Goal: Task Accomplishment & Management: Manage account settings

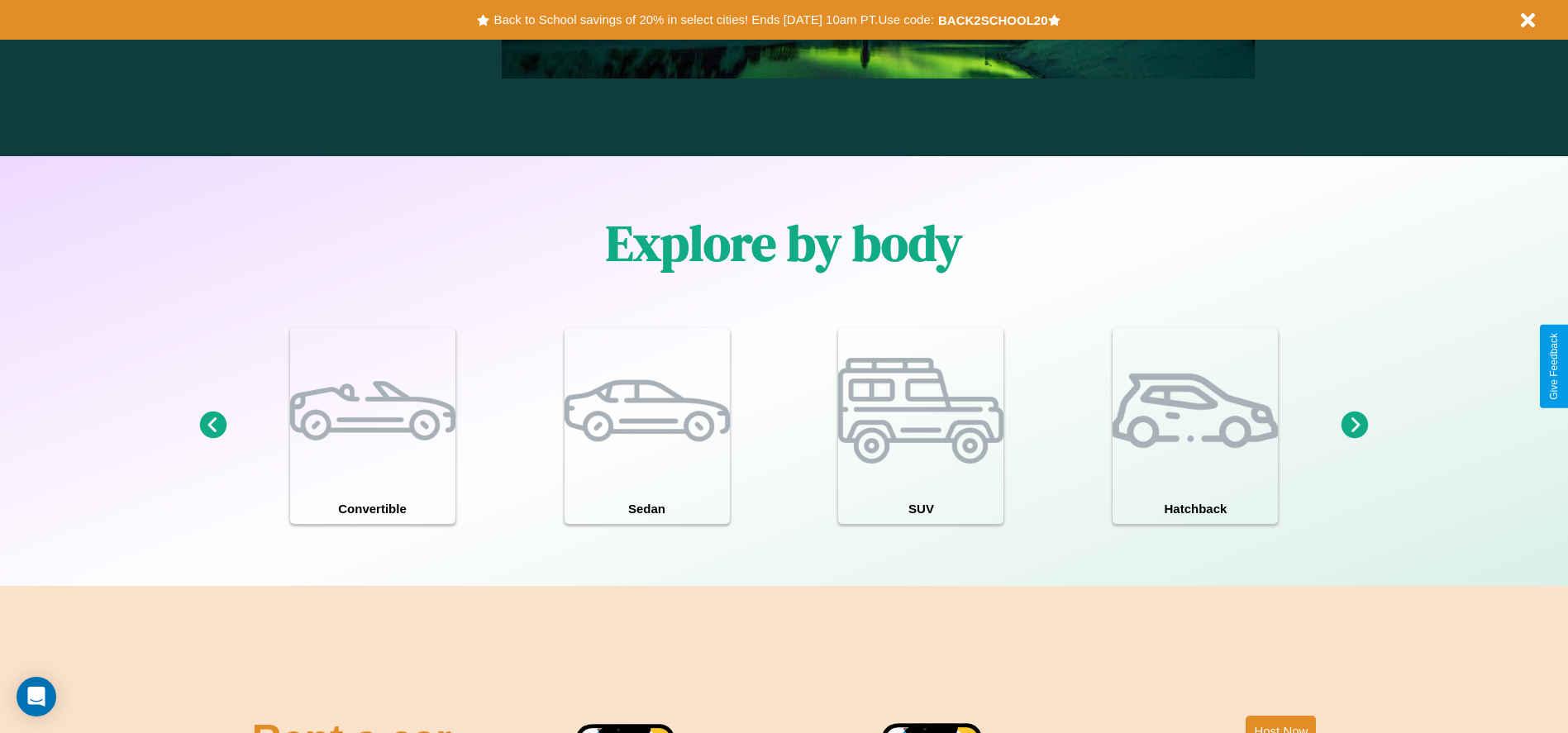
scroll to position [1442, 0]
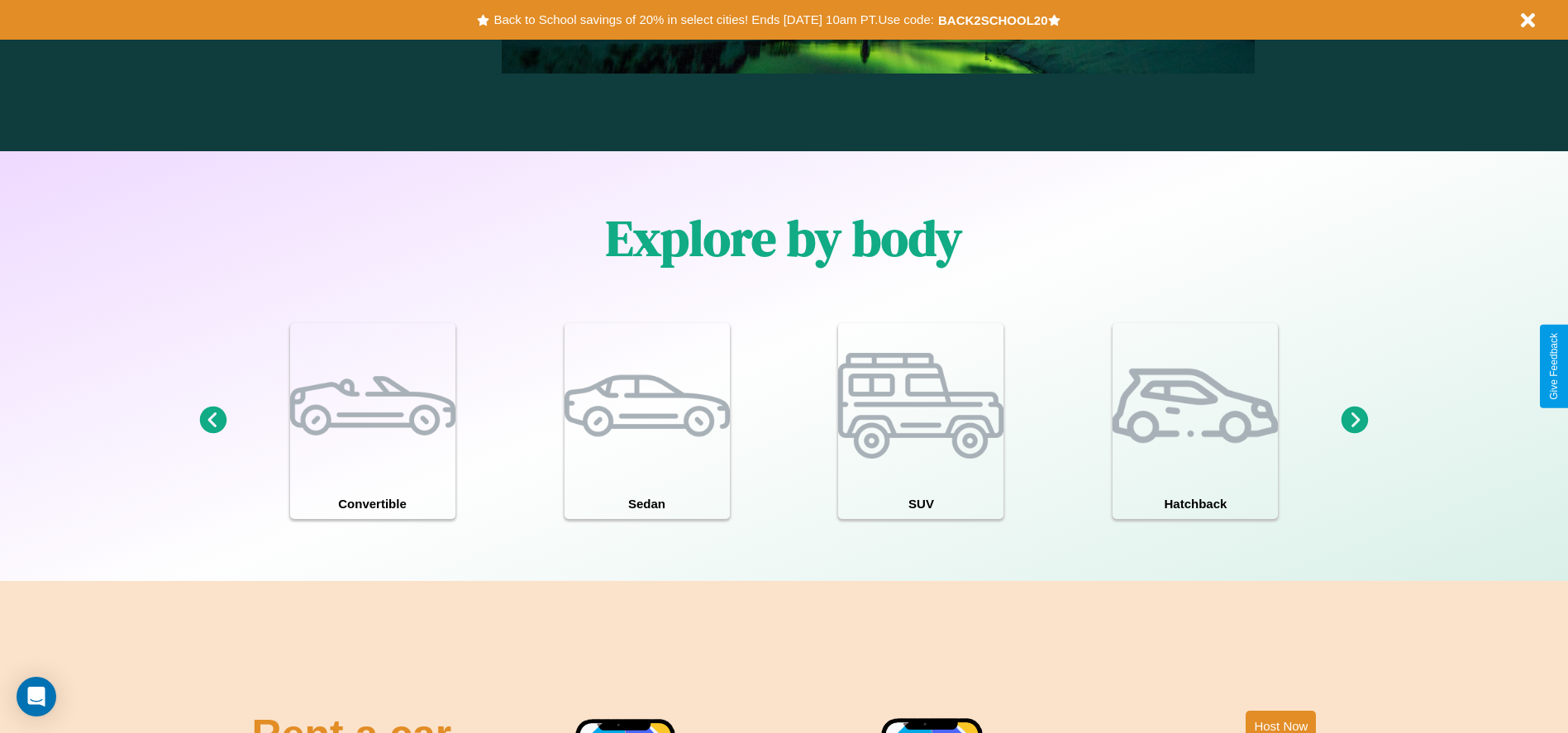
click at [1355, 421] on icon at bounding box center [1355, 420] width 28 height 28
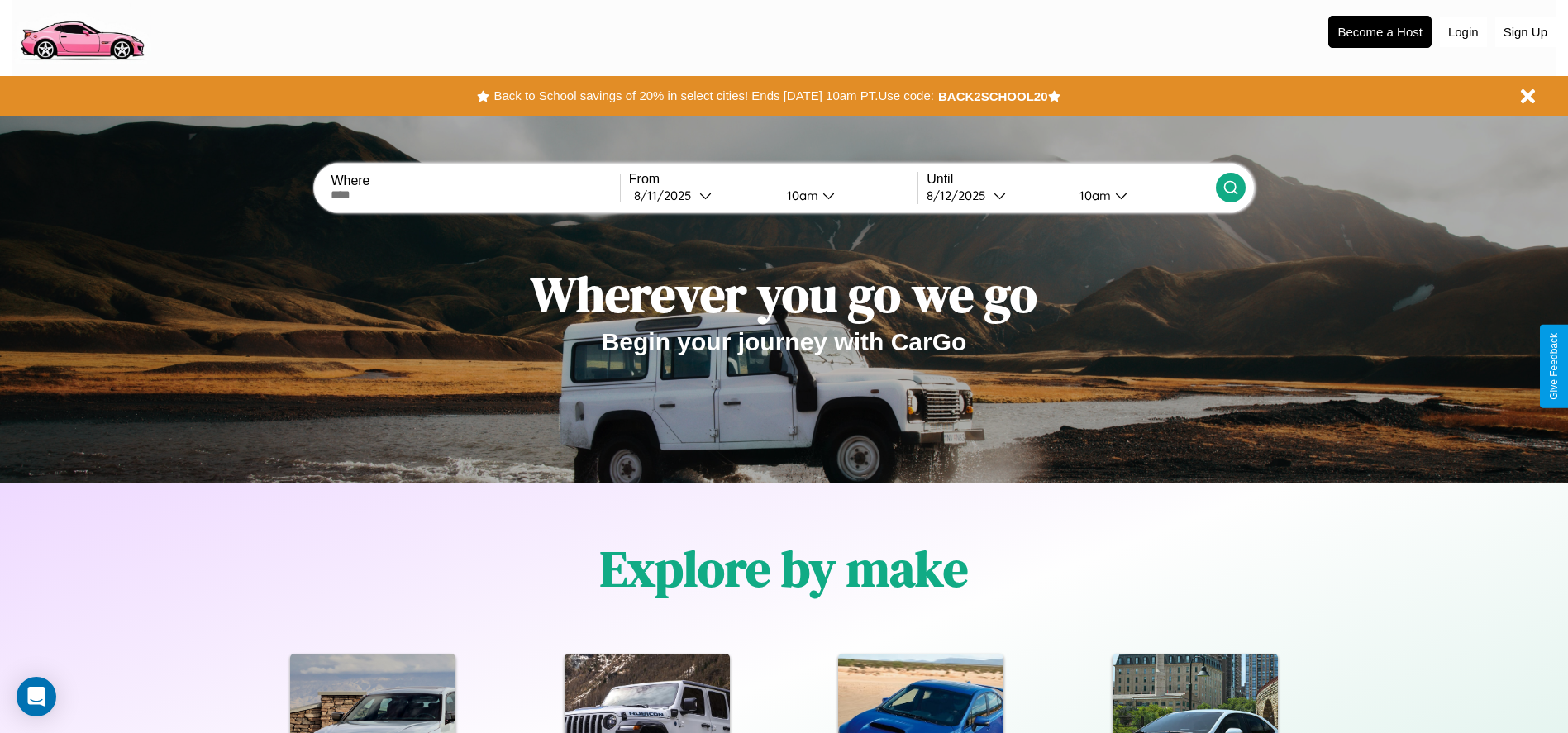
scroll to position [0, 0]
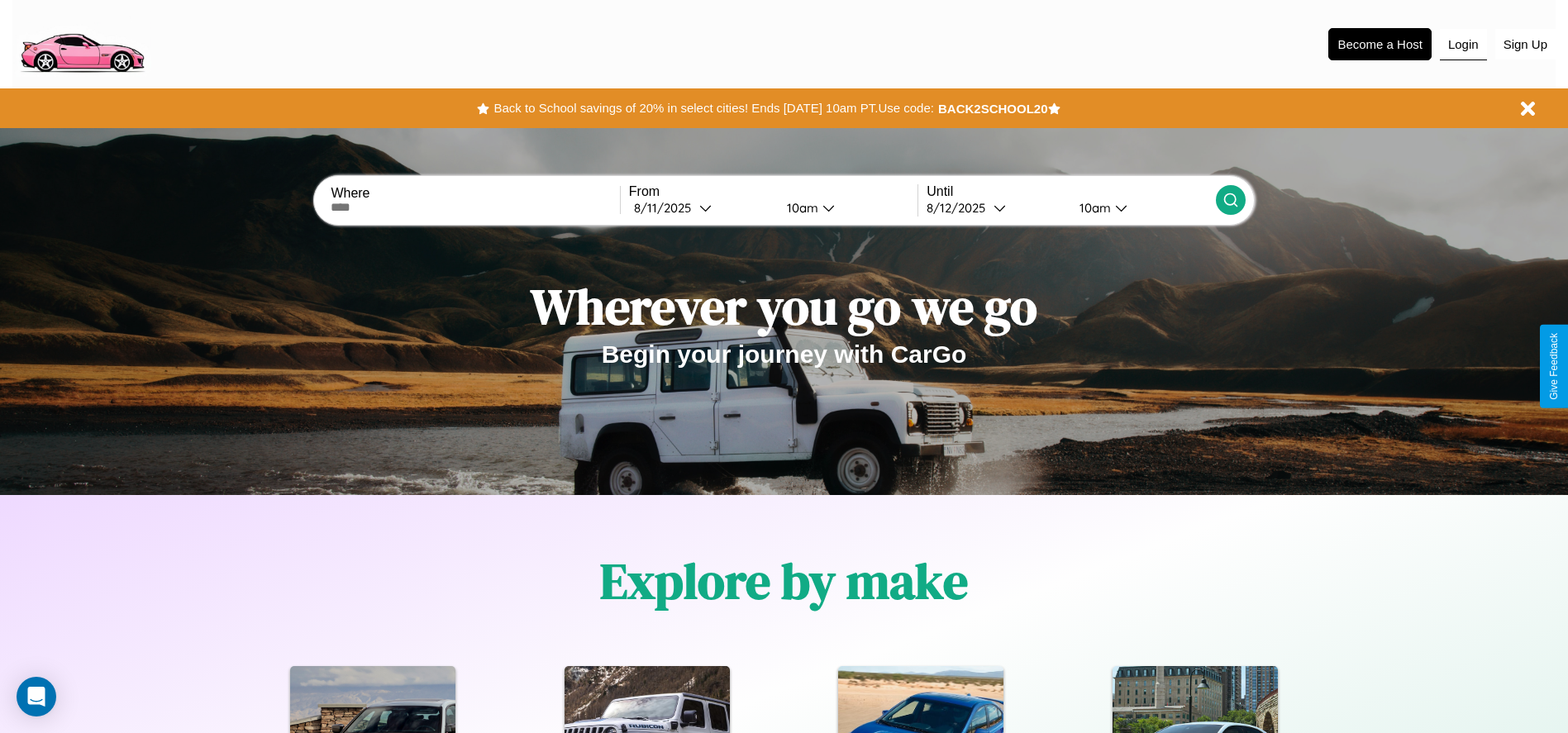
click at [1463, 44] on button "Login" at bounding box center [1463, 44] width 47 height 31
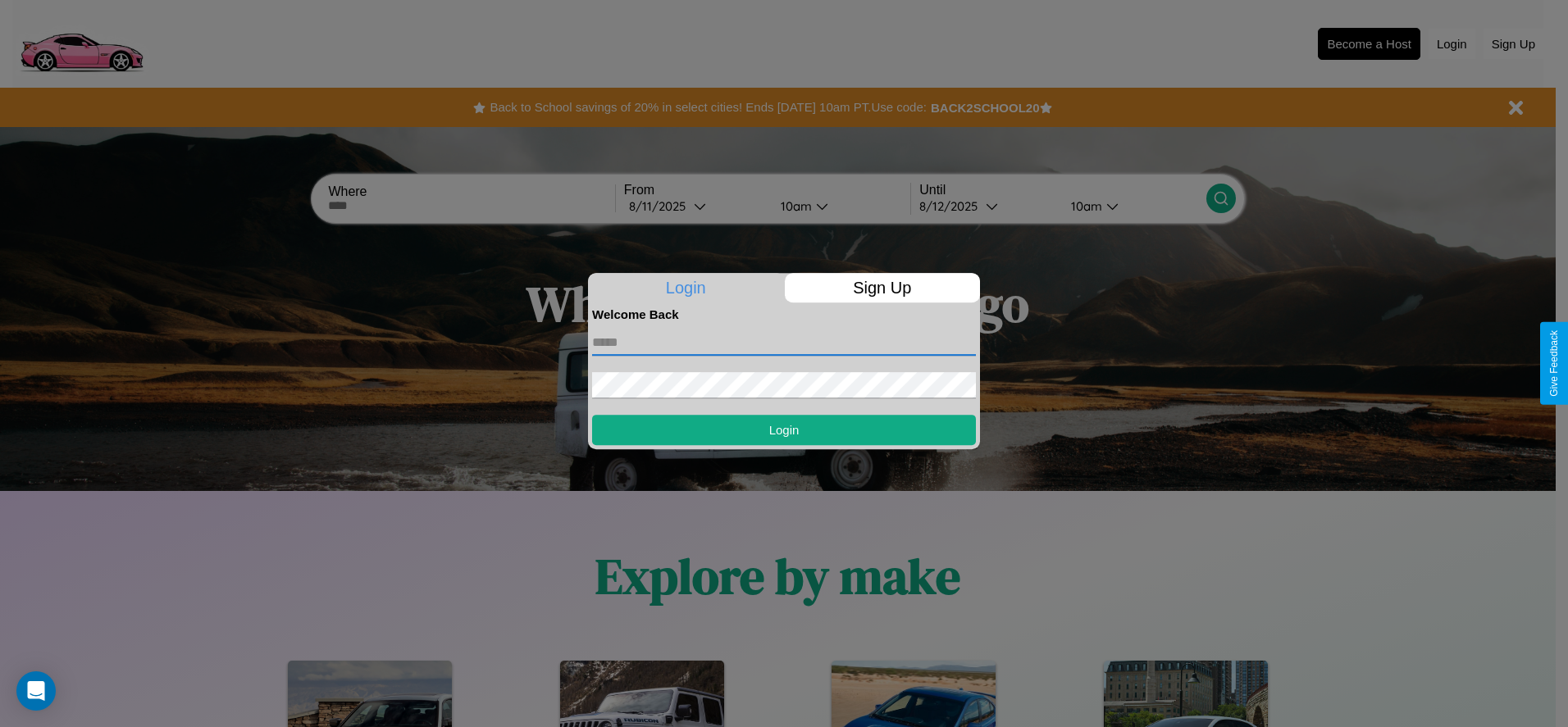
click at [784, 342] on input "text" at bounding box center [784, 343] width 383 height 26
type input "**********"
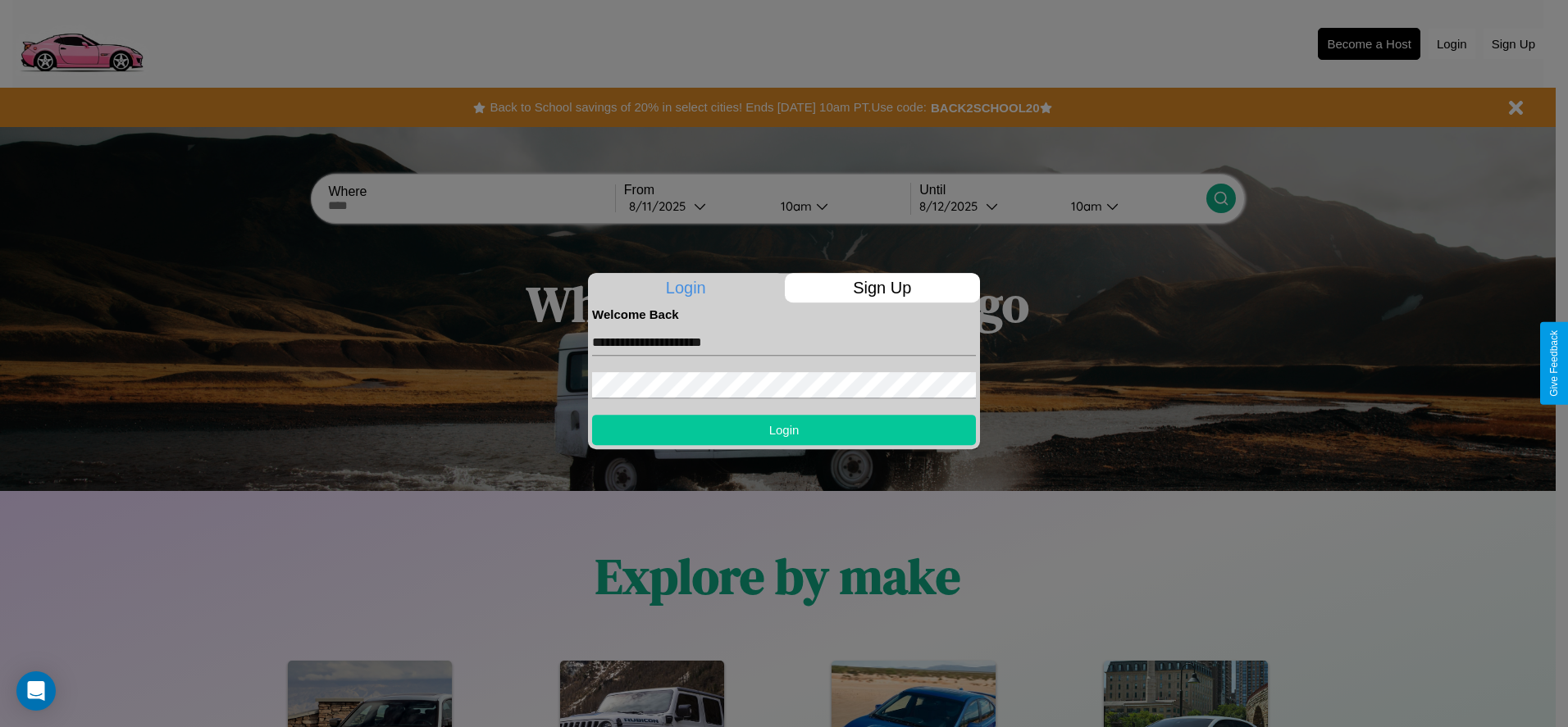
click at [784, 430] on button "Login" at bounding box center [784, 430] width 383 height 30
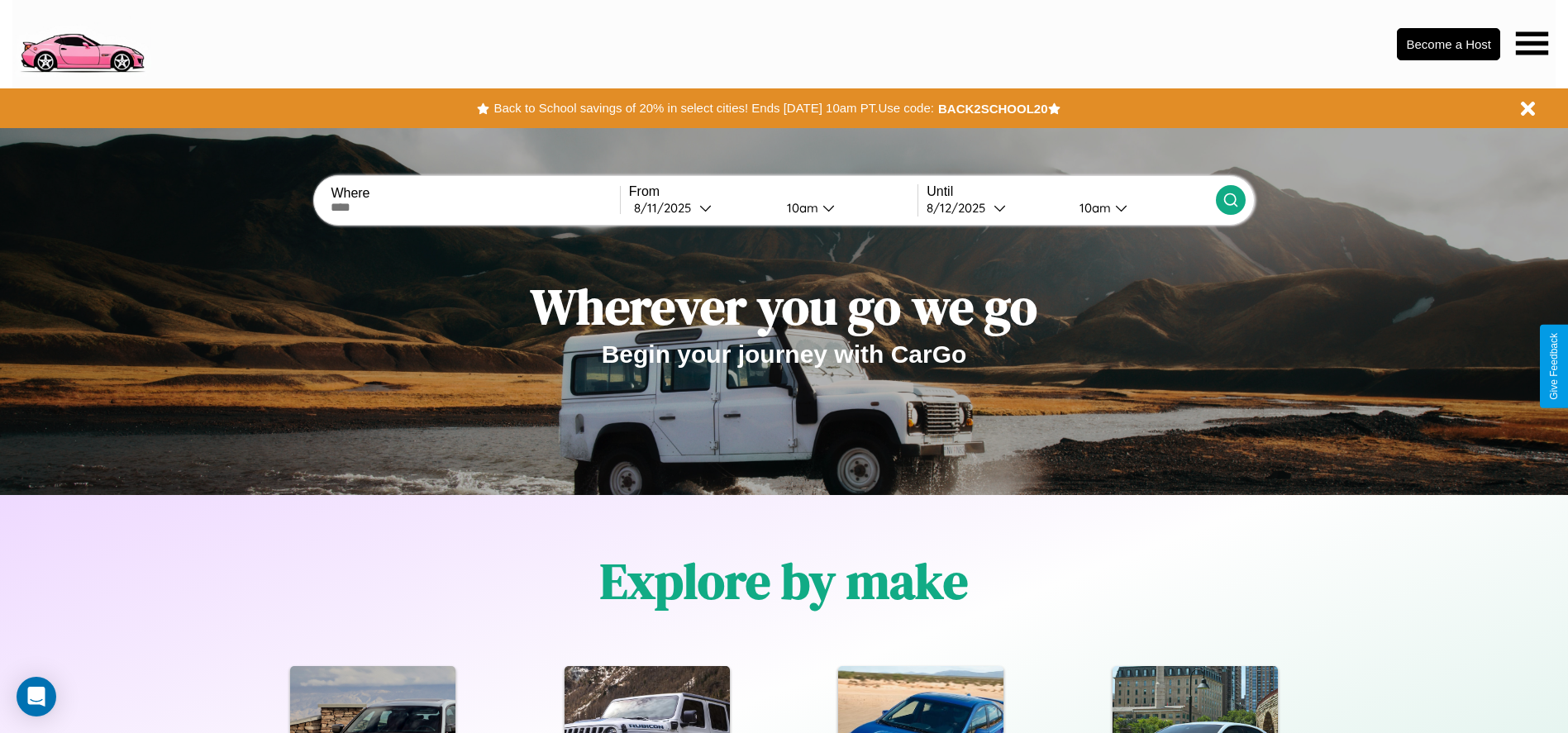
click at [1532, 43] on icon at bounding box center [1532, 43] width 32 height 23
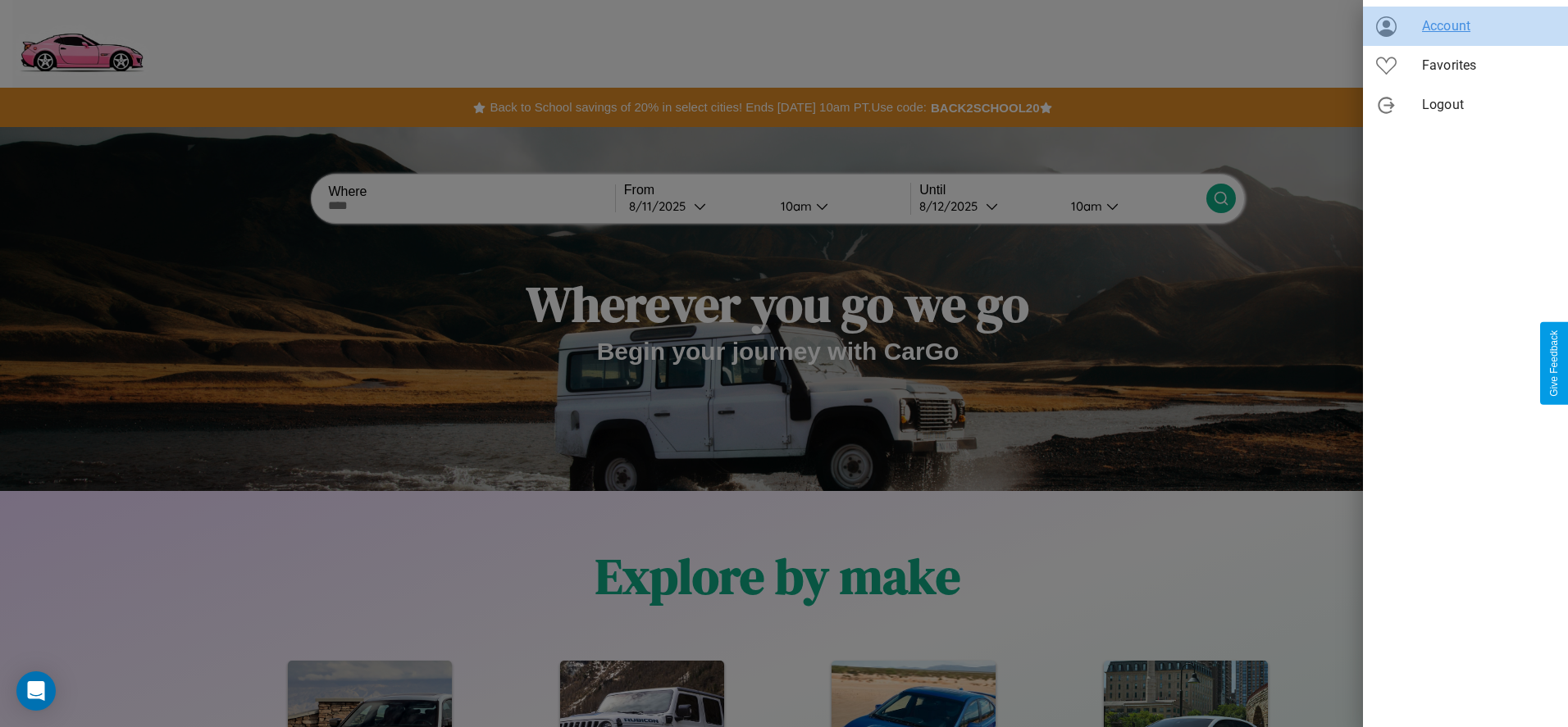
click at [1466, 26] on span "Account" at bounding box center [1489, 25] width 133 height 20
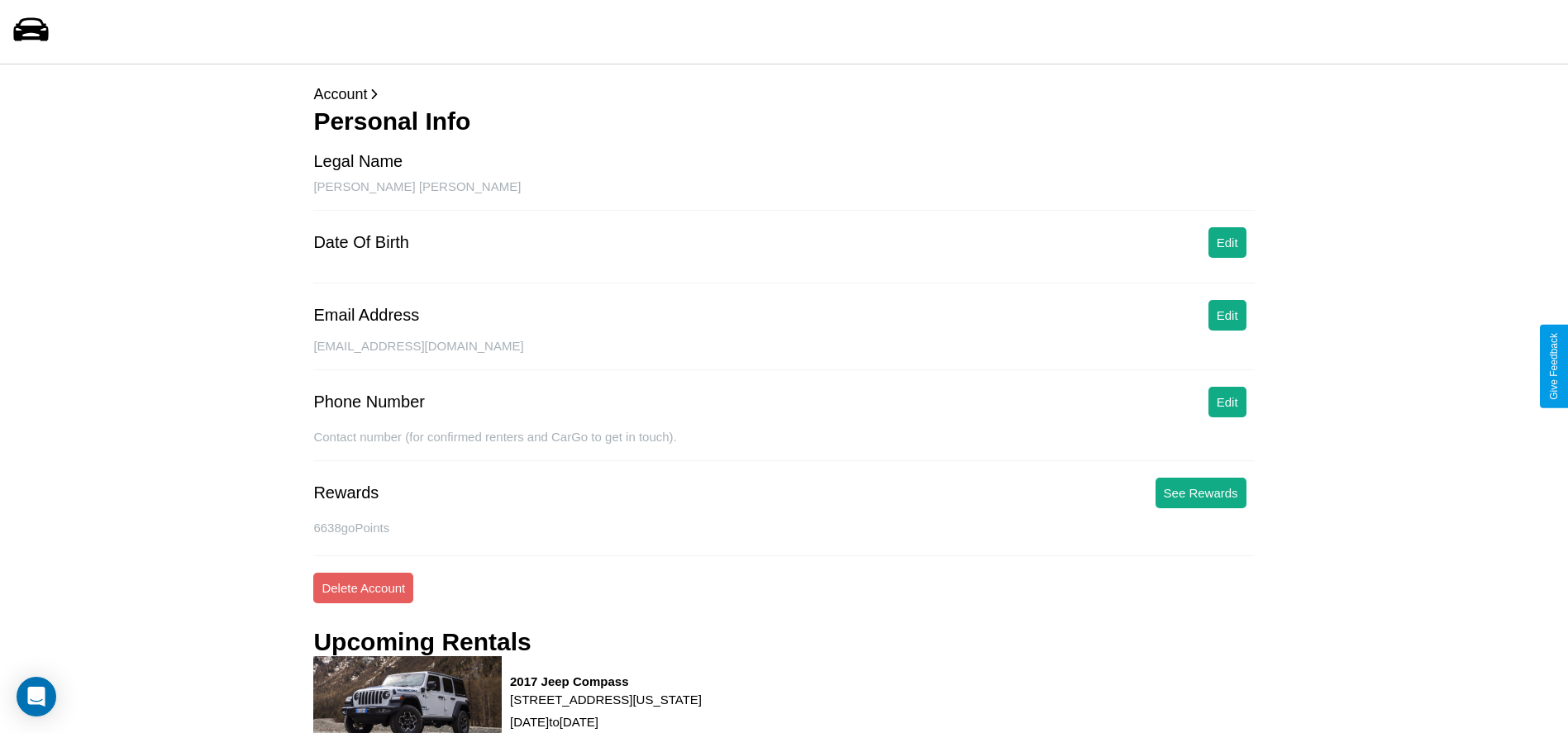
scroll to position [169, 0]
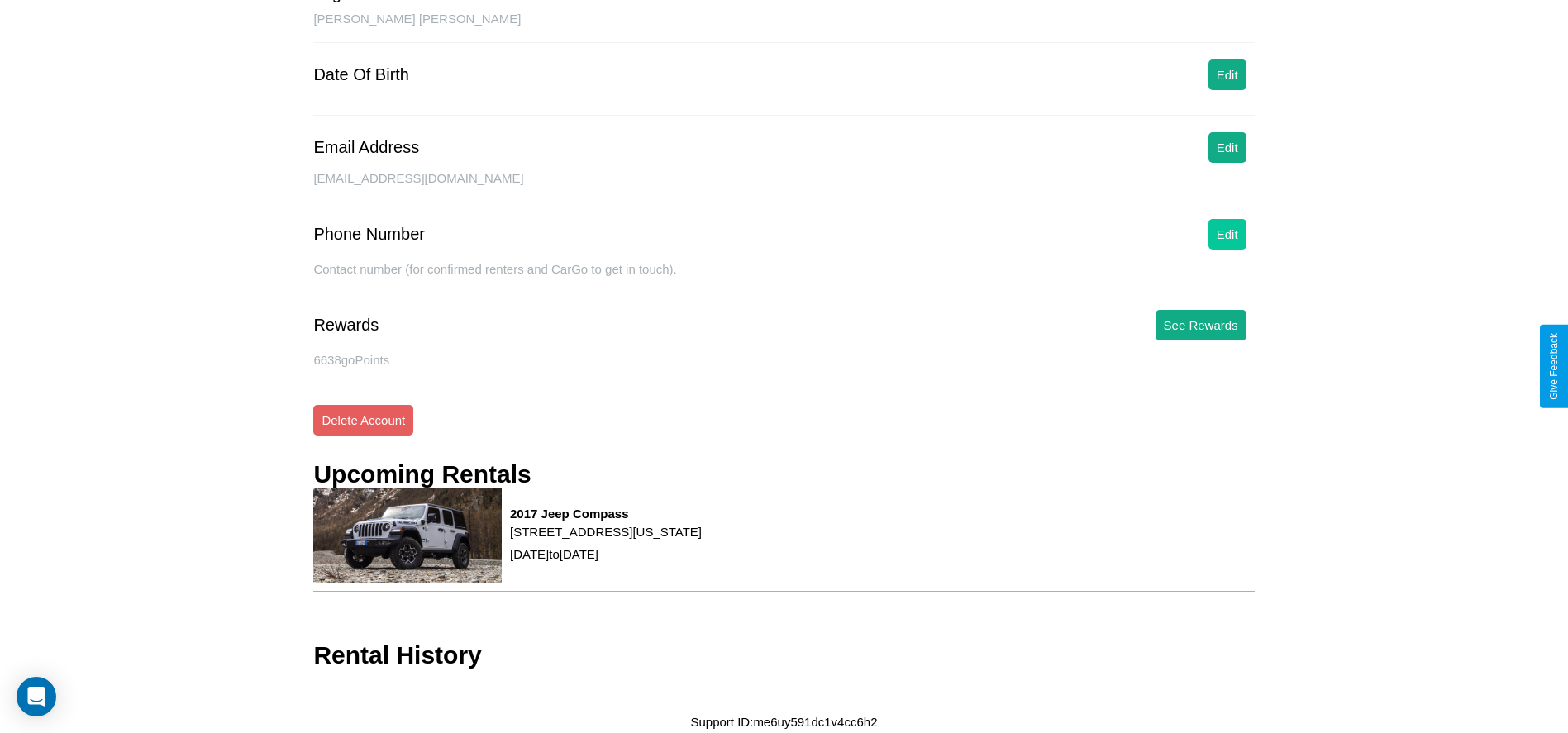
click at [1227, 234] on button "Edit" at bounding box center [1227, 234] width 38 height 30
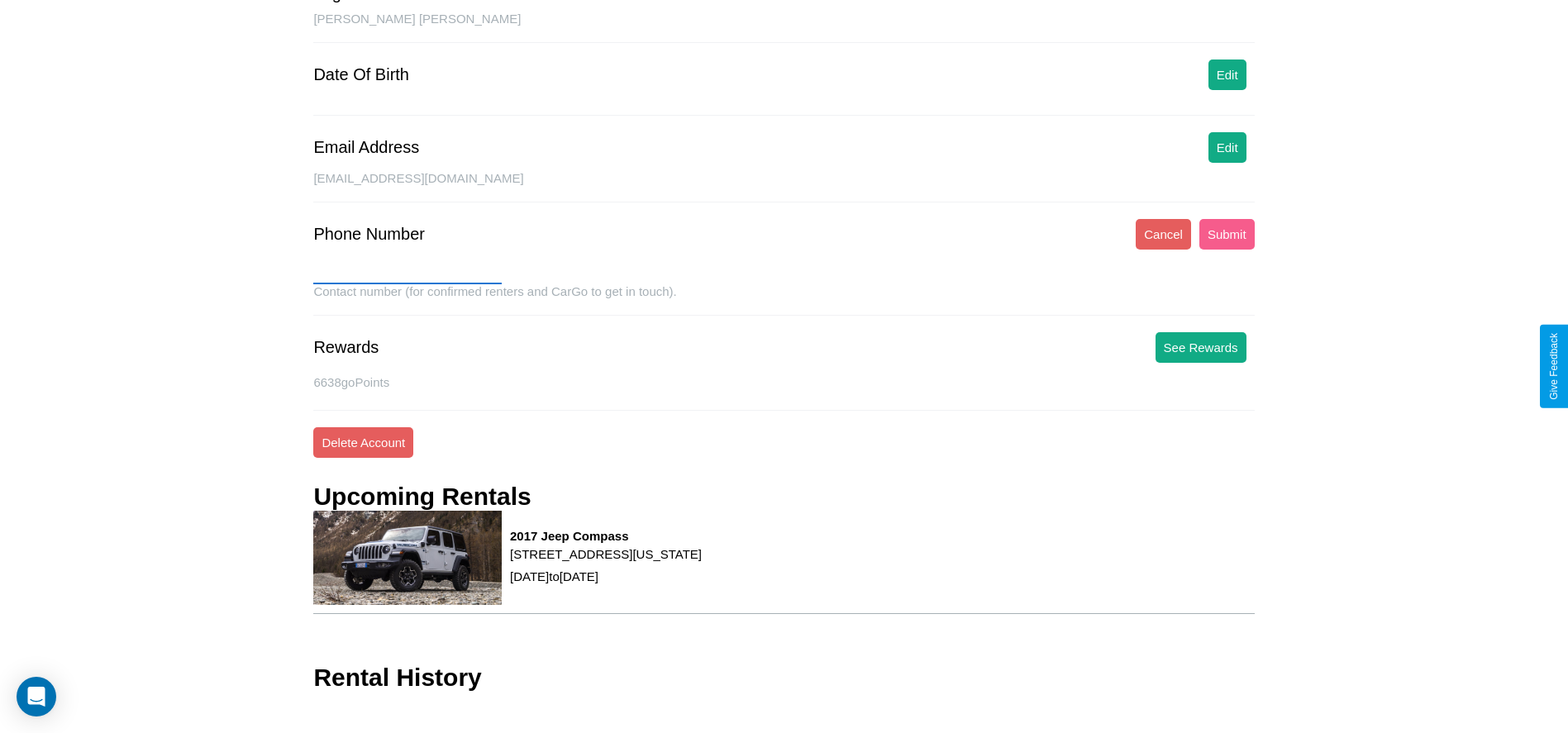
click at [407, 271] on input "text" at bounding box center [407, 271] width 189 height 27
type input "**********"
click at [1227, 234] on button "Submit" at bounding box center [1227, 234] width 55 height 30
